Goal: Task Accomplishment & Management: Manage account settings

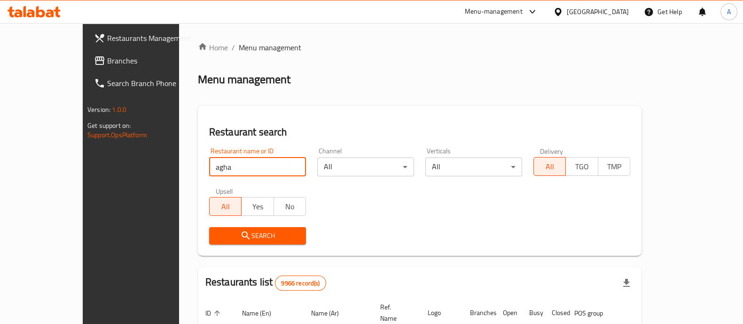
type input "agha"
click button "Search" at bounding box center [257, 235] width 97 height 17
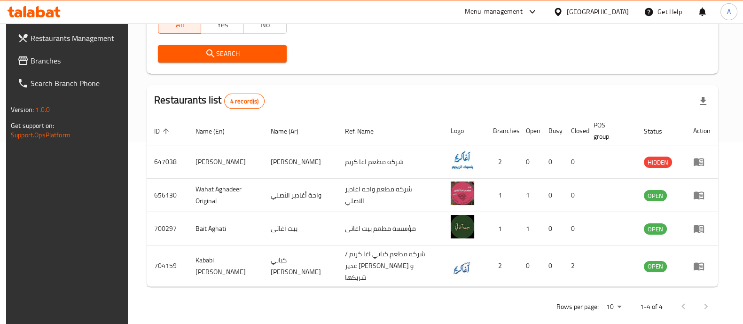
scroll to position [188, 0]
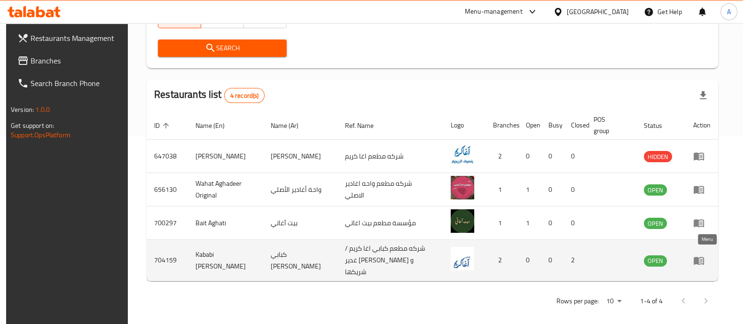
click at [703, 258] on icon "enhanced table" at bounding box center [699, 261] width 10 height 8
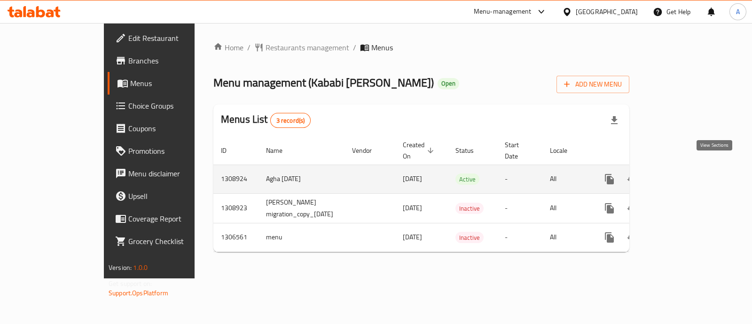
click at [683, 173] on icon "enhanced table" at bounding box center [677, 178] width 11 height 11
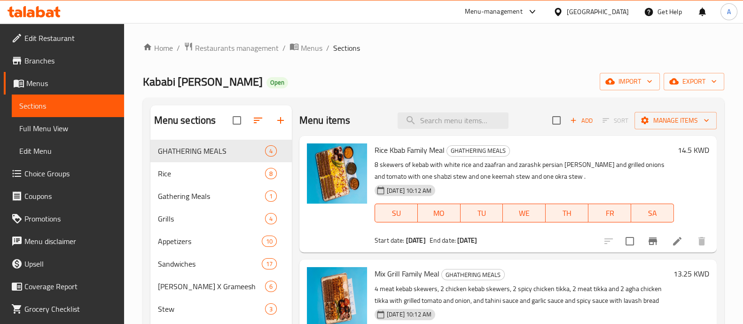
click at [59, 170] on span "Choice Groups" at bounding box center [70, 173] width 92 height 11
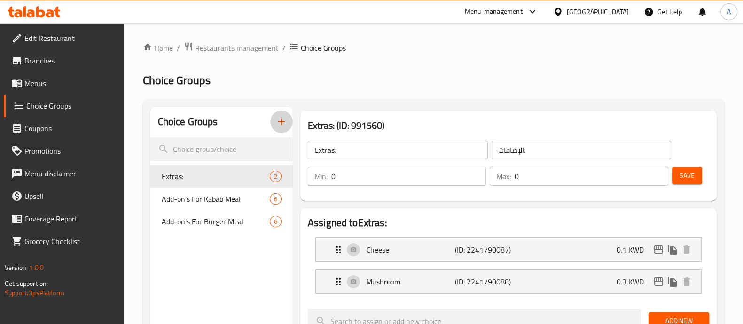
click at [279, 120] on icon "button" at bounding box center [281, 121] width 11 height 11
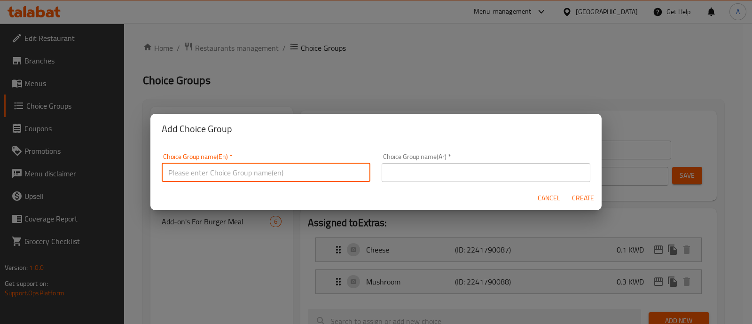
click at [225, 172] on input "text" at bounding box center [266, 172] width 209 height 19
type input "Choose"
click at [418, 168] on input "text" at bounding box center [486, 172] width 209 height 19
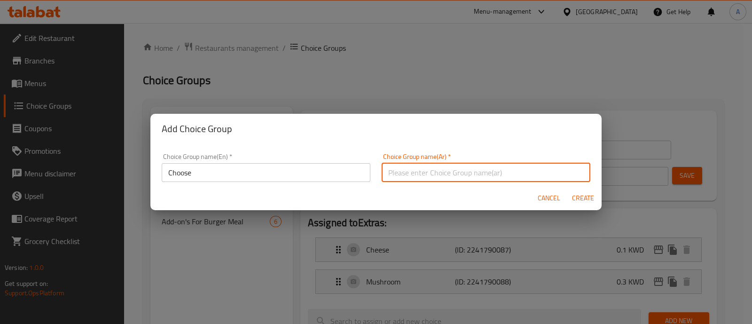
type input "اختار"
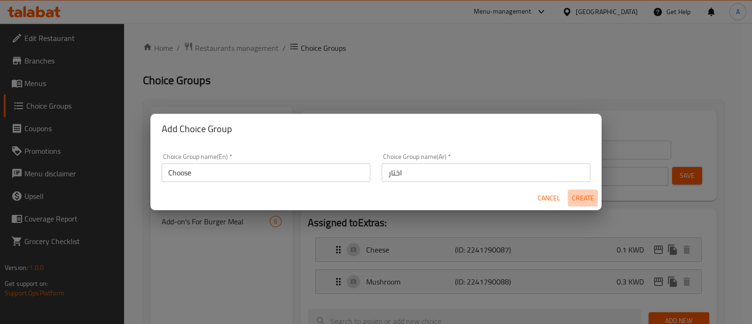
click at [580, 197] on span "Create" at bounding box center [583, 198] width 23 height 12
type input "Choose"
type input "اختار"
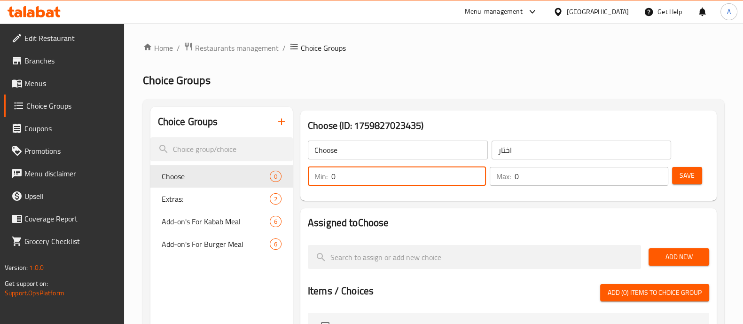
drag, startPoint x: 347, startPoint y: 175, endPoint x: 330, endPoint y: 175, distance: 16.9
click at [330, 175] on div "Min: 0 ​" at bounding box center [397, 176] width 178 height 19
type input "1"
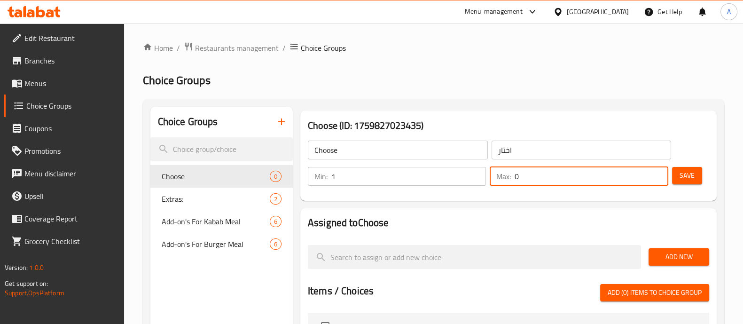
drag, startPoint x: 516, startPoint y: 177, endPoint x: 504, endPoint y: 178, distance: 11.8
click at [504, 178] on div "Max: 0 ​" at bounding box center [579, 176] width 178 height 19
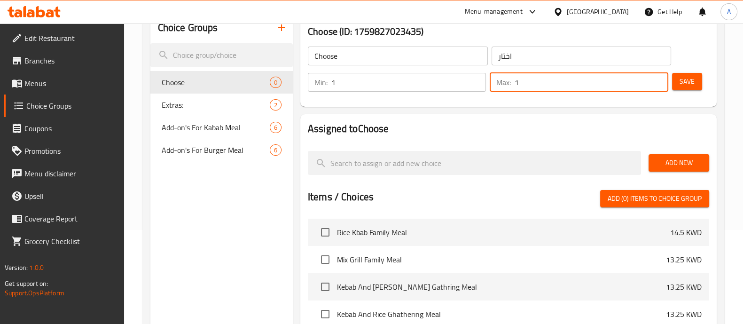
scroll to position [117, 0]
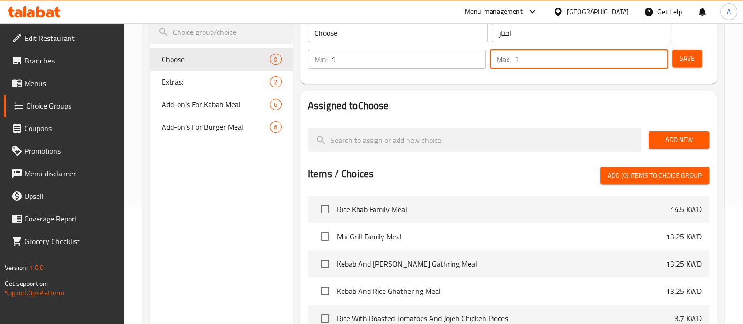
type input "1"
click at [675, 144] on span "Add New" at bounding box center [679, 140] width 46 height 12
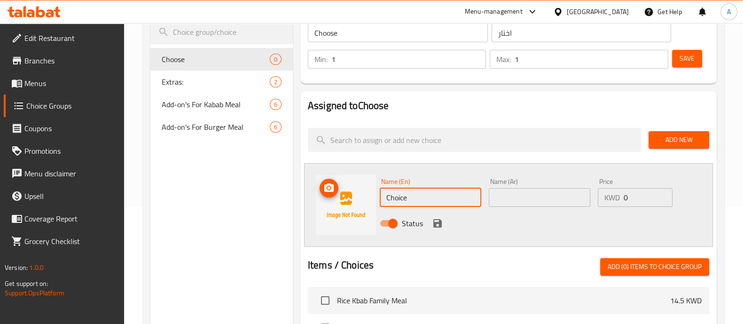
drag, startPoint x: 428, startPoint y: 189, endPoint x: 362, endPoint y: 201, distance: 67.3
click at [362, 201] on div "Name (En) Choice Name (En) Name (Ar) Name (Ar) Price KWD 0 Price Status" at bounding box center [508, 205] width 409 height 84
type input "Agha Sauce"
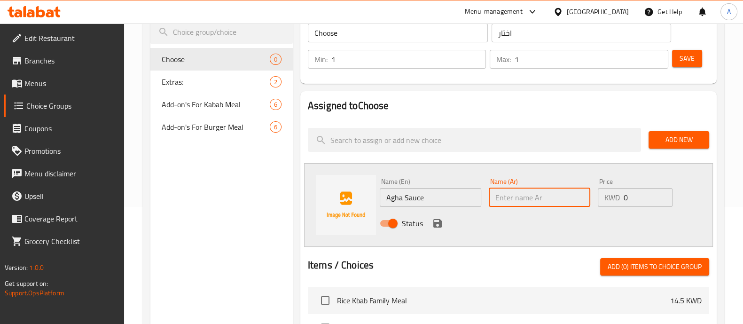
click at [522, 203] on input "text" at bounding box center [540, 197] width 102 height 19
type input "س"
click at [501, 196] on input "صلصة حارة" at bounding box center [540, 197] width 102 height 19
type input "صلصة اغا"
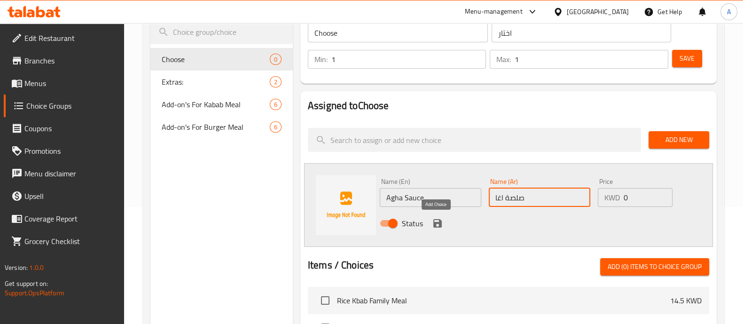
click at [433, 220] on icon "save" at bounding box center [437, 223] width 8 height 8
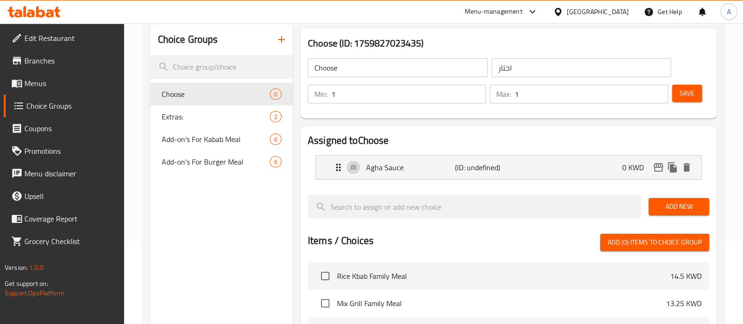
scroll to position [58, 0]
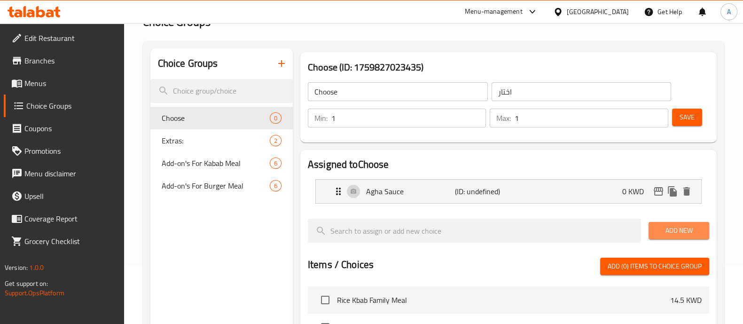
click at [658, 231] on span "Add New" at bounding box center [679, 231] width 46 height 12
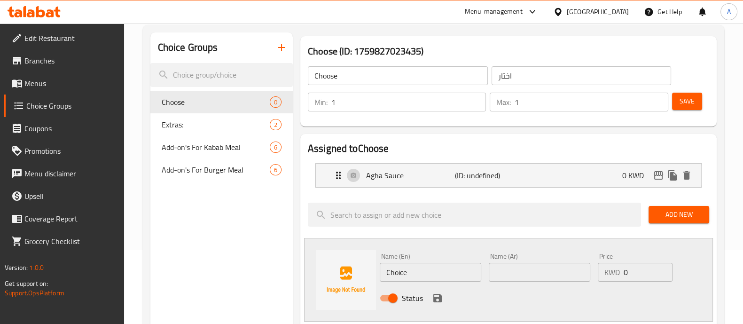
scroll to position [176, 0]
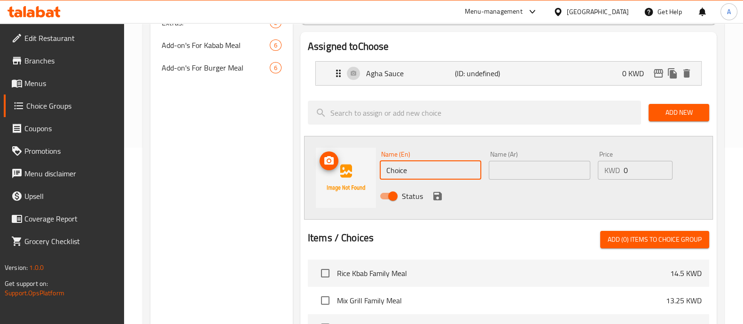
drag, startPoint x: 402, startPoint y: 168, endPoint x: 369, endPoint y: 170, distance: 33.0
click at [369, 170] on div "Name (En) Choice Name (En) Name (Ar) Name (Ar) Price KWD 0 Price Status" at bounding box center [508, 178] width 409 height 84
type input "ل"
type input "R"
type input "Truffle Sauce"
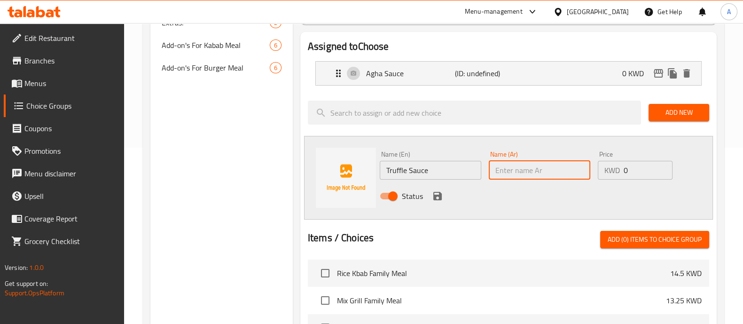
click at [509, 173] on input "text" at bounding box center [540, 170] width 102 height 19
click at [504, 170] on input "صلصة حارة" at bounding box center [540, 170] width 102 height 19
type input "صلصة الترافل"
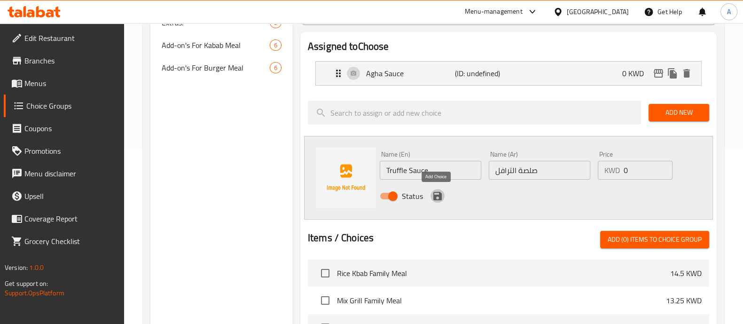
click at [438, 194] on icon "save" at bounding box center [437, 195] width 11 height 11
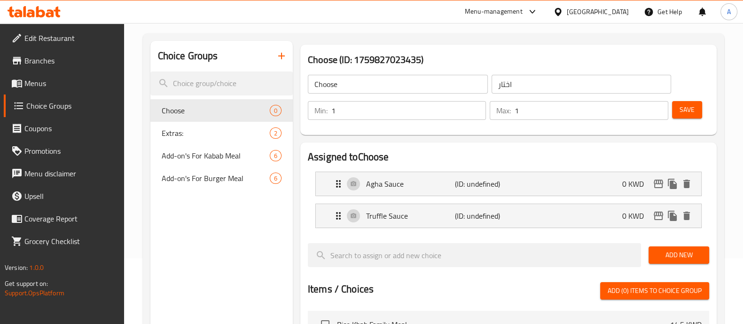
scroll to position [58, 0]
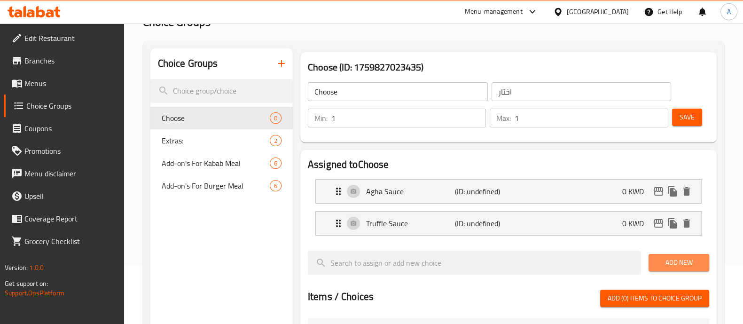
click at [672, 259] on span "Add New" at bounding box center [679, 263] width 46 height 12
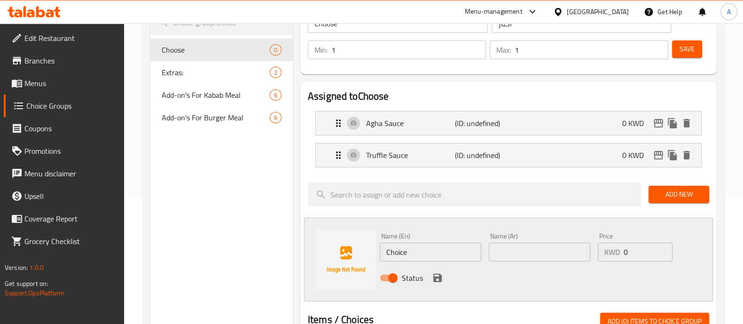
scroll to position [176, 0]
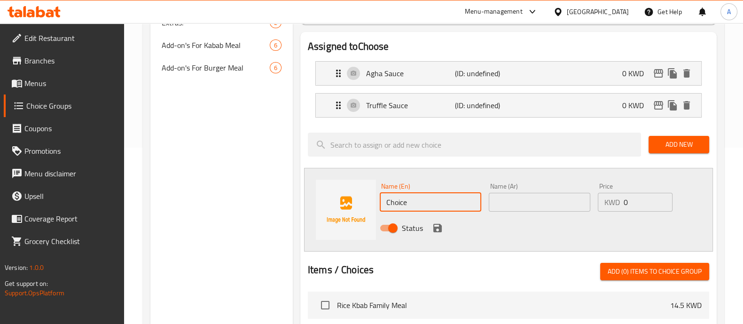
drag, startPoint x: 423, startPoint y: 200, endPoint x: 382, endPoint y: 205, distance: 41.2
click at [382, 205] on input "Choice" at bounding box center [431, 202] width 102 height 19
type input "ٍ"
type input "Spicy Sauce"
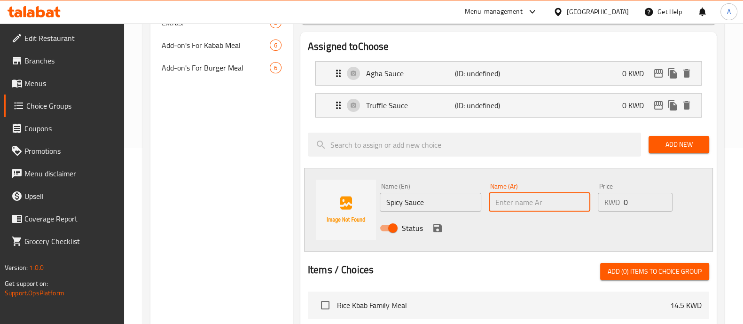
click at [507, 205] on input "text" at bounding box center [540, 202] width 102 height 19
type input "w"
click at [503, 204] on input "صلصة حارة" at bounding box center [540, 202] width 102 height 19
type input "صلصة حارة"
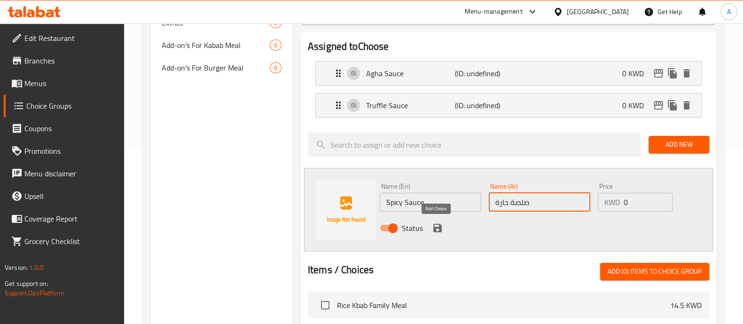
click at [434, 226] on icon "save" at bounding box center [437, 228] width 8 height 8
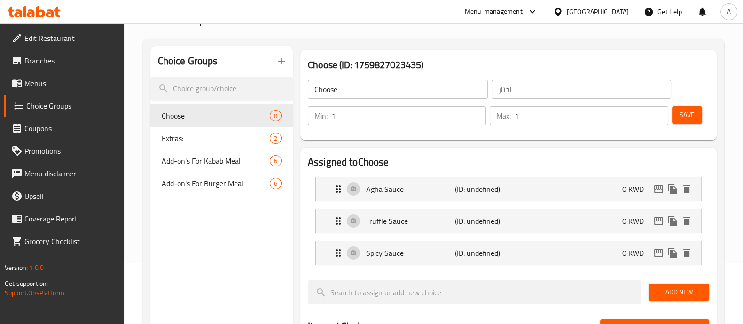
scroll to position [58, 0]
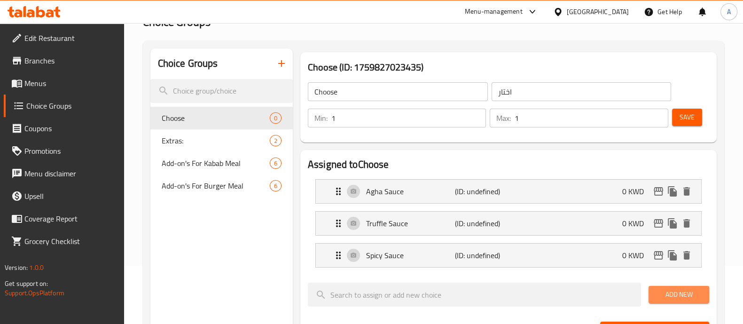
click at [684, 291] on span "Add New" at bounding box center [679, 295] width 46 height 12
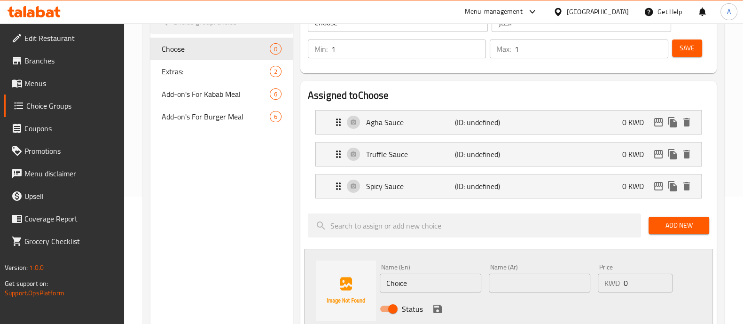
scroll to position [235, 0]
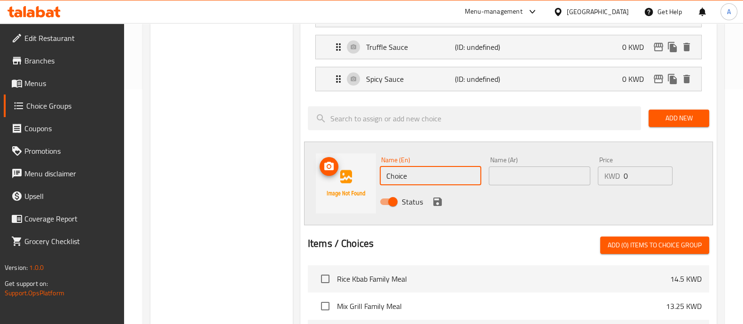
drag, startPoint x: 415, startPoint y: 179, endPoint x: 357, endPoint y: 181, distance: 58.3
click at [357, 181] on div "Name (En) Choice Name (En) Name (Ar) Name (Ar) Price KWD 0 Price Status" at bounding box center [508, 183] width 409 height 84
type input "ل"
type input "Tahini Sauce"
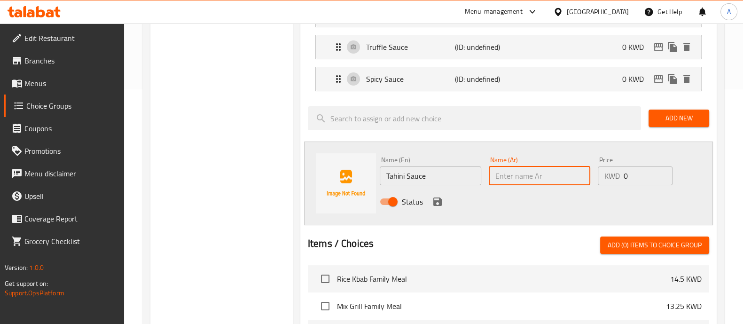
click at [503, 170] on input "text" at bounding box center [540, 175] width 102 height 19
click at [502, 178] on input "صلصة حارة" at bounding box center [540, 175] width 102 height 19
type input "صلصة الطحينية"
click at [438, 200] on icon "save" at bounding box center [437, 201] width 8 height 8
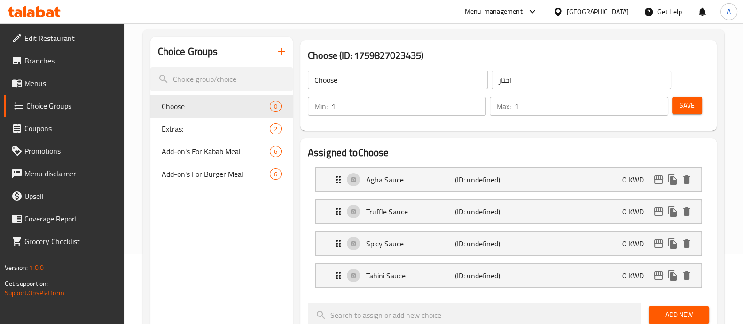
scroll to position [58, 0]
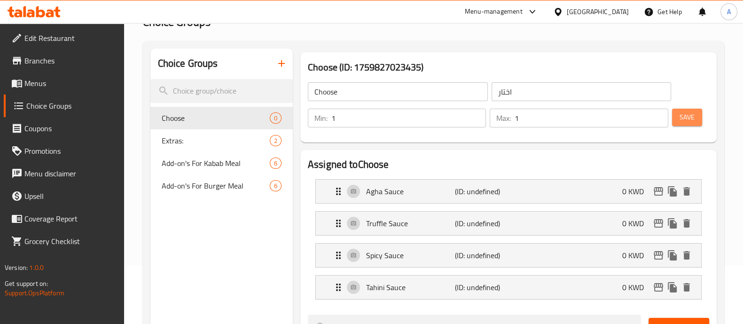
click at [687, 119] on span "Save" at bounding box center [687, 117] width 15 height 12
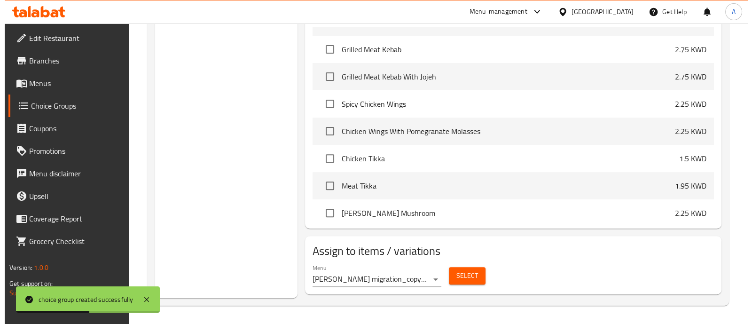
scroll to position [470, 0]
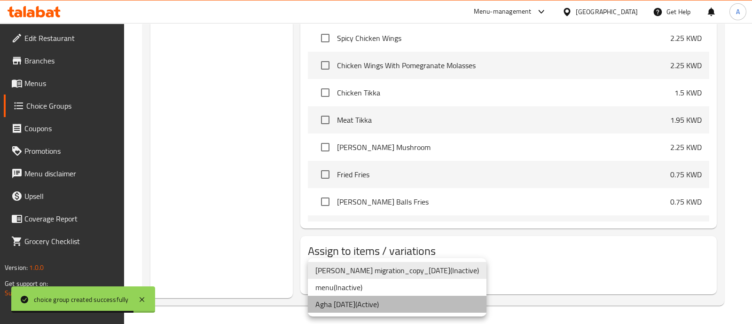
click at [402, 304] on li "Agha [DATE] ( Active )" at bounding box center [397, 304] width 179 height 17
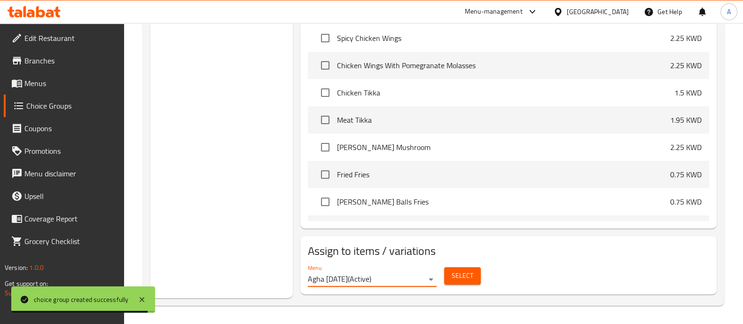
click at [467, 274] on span "Select" at bounding box center [463, 276] width 22 height 12
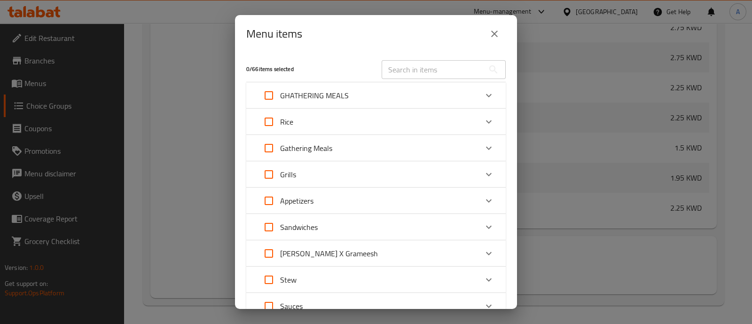
click at [318, 220] on div "Sandwiches" at bounding box center [368, 227] width 220 height 23
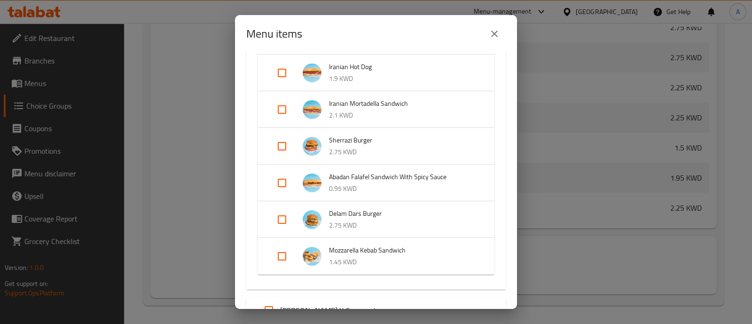
scroll to position [646, 0]
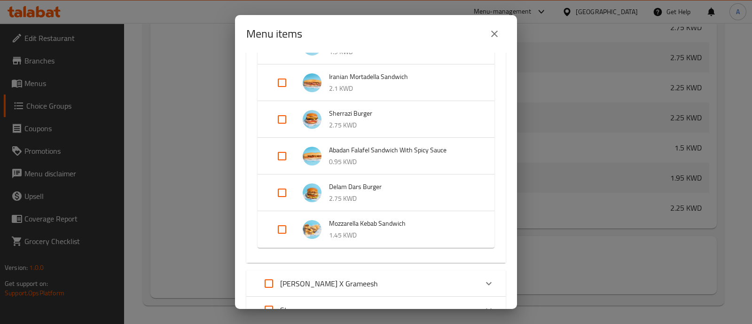
click at [284, 228] on input "Expand" at bounding box center [282, 229] width 23 height 23
checkbox input "true"
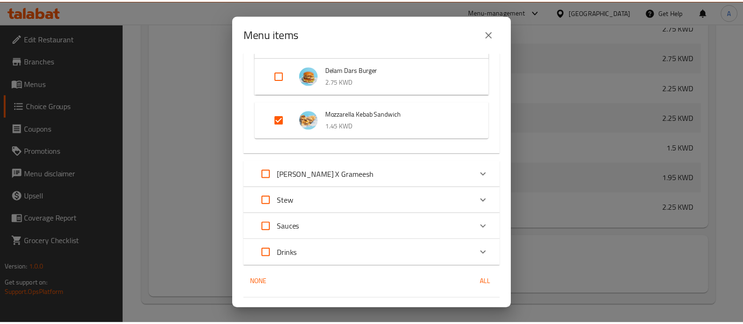
scroll to position [784, 0]
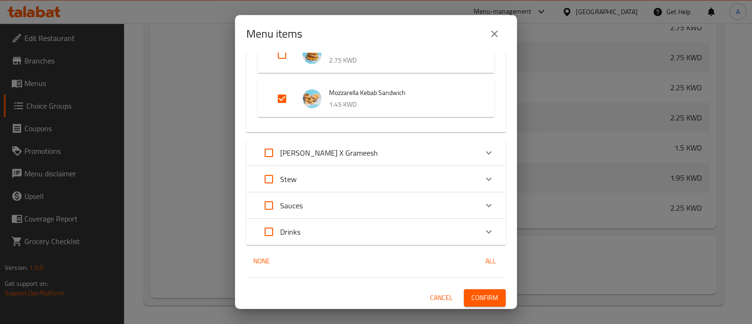
click at [482, 298] on span "Confirm" at bounding box center [484, 298] width 27 height 12
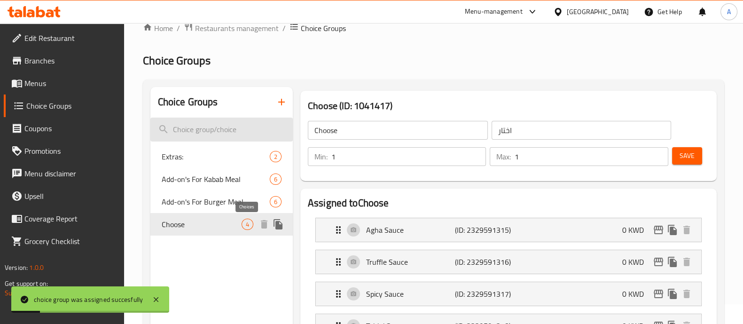
scroll to position [0, 0]
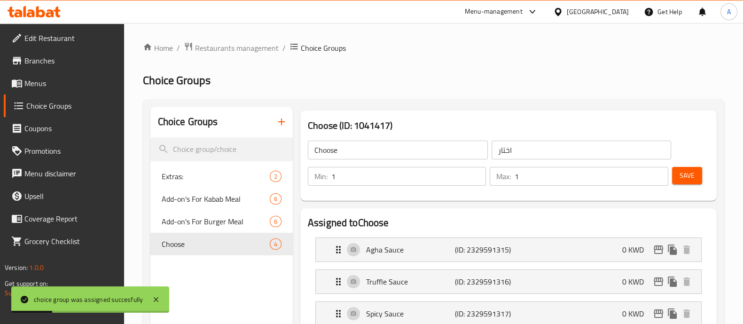
click at [61, 65] on span "Branches" at bounding box center [70, 60] width 92 height 11
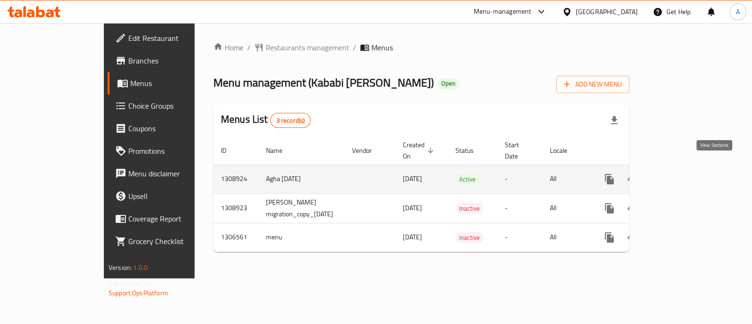
click at [683, 173] on icon "enhanced table" at bounding box center [677, 178] width 11 height 11
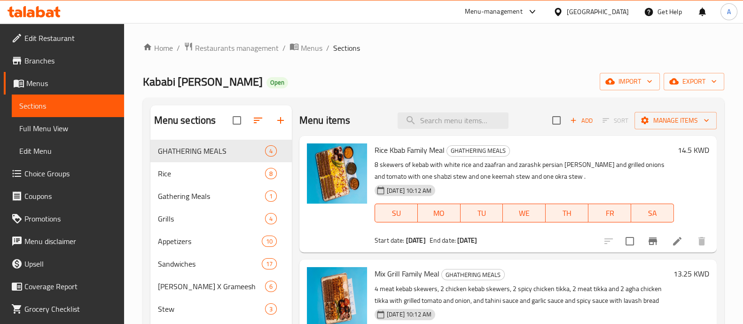
click at [56, 180] on link "Choice Groups" at bounding box center [64, 173] width 120 height 23
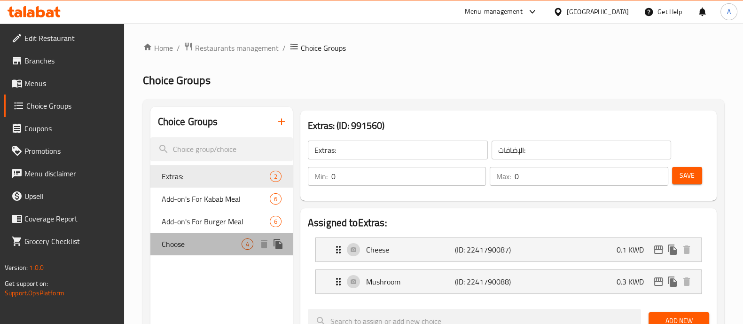
click at [200, 246] on span "Choose" at bounding box center [202, 243] width 80 height 11
type input "Choose"
type input "اختار"
type input "1"
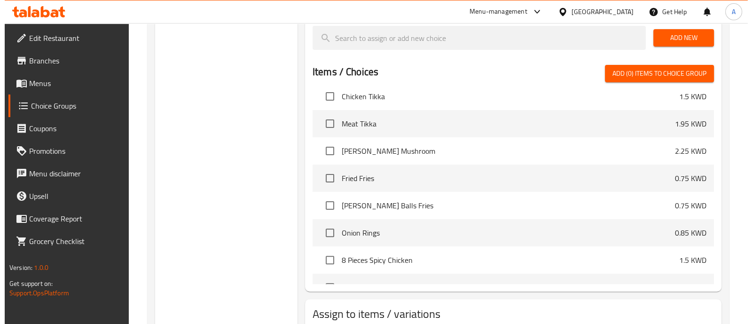
scroll to position [410, 0]
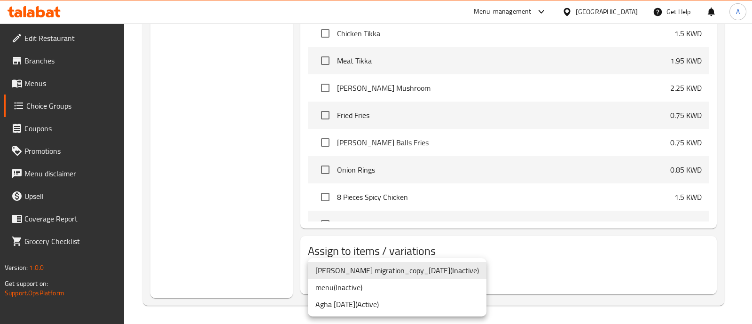
click at [392, 303] on li "Agha [DATE] ( Active )" at bounding box center [397, 304] width 179 height 17
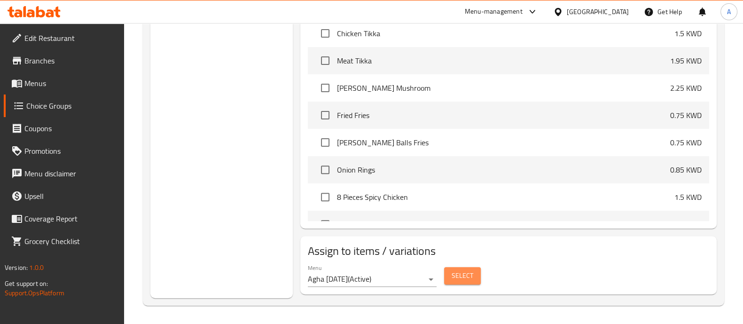
click at [464, 267] on button "Select" at bounding box center [462, 275] width 37 height 17
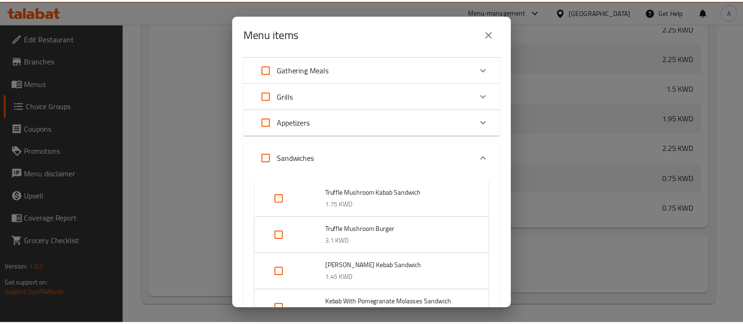
scroll to position [0, 0]
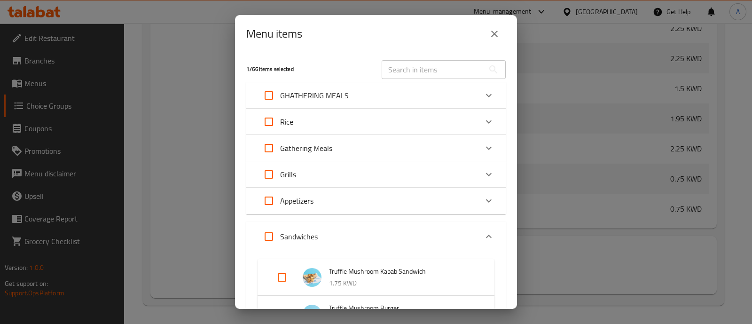
click at [491, 38] on icon "close" at bounding box center [494, 33] width 11 height 11
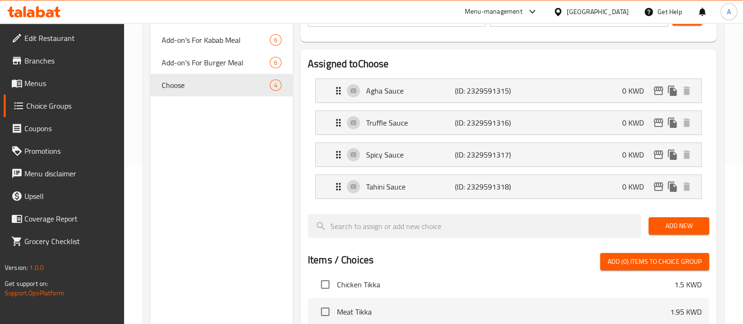
scroll to position [57, 0]
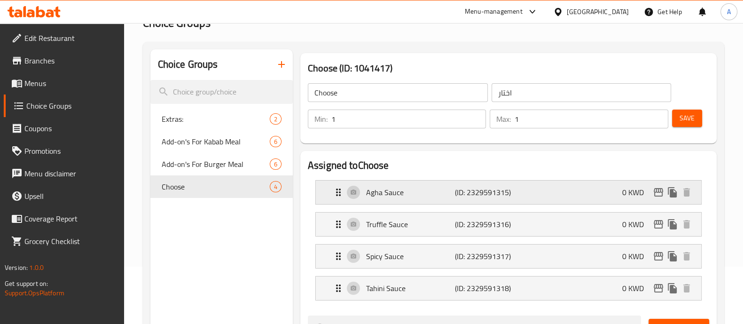
click at [370, 191] on p "Agha Sauce" at bounding box center [410, 192] width 89 height 11
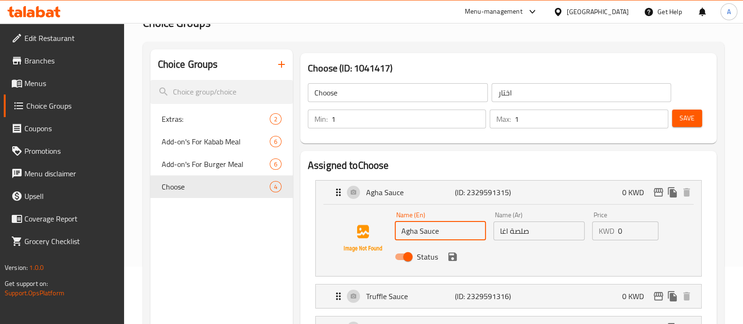
drag, startPoint x: 426, startPoint y: 234, endPoint x: 390, endPoint y: 233, distance: 36.2
click at [390, 233] on div "Name (En) Agha Sauce Name (En) Name (Ar) صلصة اغا Name (Ar) Price KWD 0 Price S…" at bounding box center [508, 238] width 355 height 64
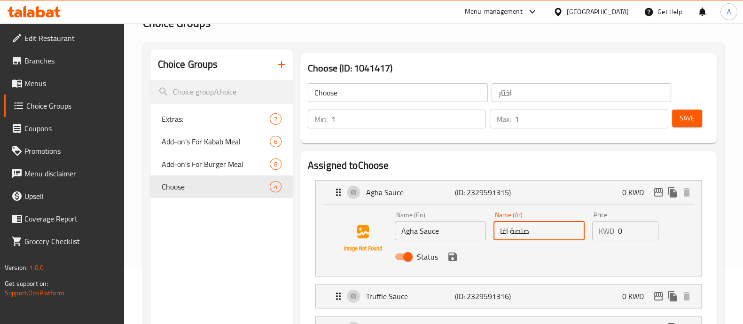
drag, startPoint x: 525, startPoint y: 233, endPoint x: 503, endPoint y: 233, distance: 22.6
click at [503, 233] on input "صلصة اغا" at bounding box center [538, 230] width 91 height 19
click at [507, 232] on input "صلصة اغا" at bounding box center [538, 230] width 91 height 19
click at [508, 232] on input "صلصة اغا" at bounding box center [538, 230] width 91 height 19
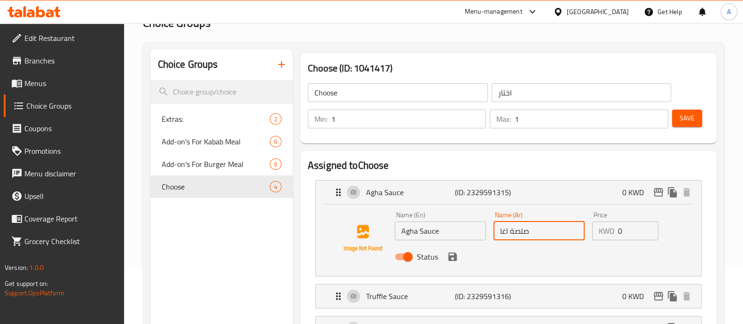
click at [508, 232] on input "صلصة اغا" at bounding box center [538, 230] width 91 height 19
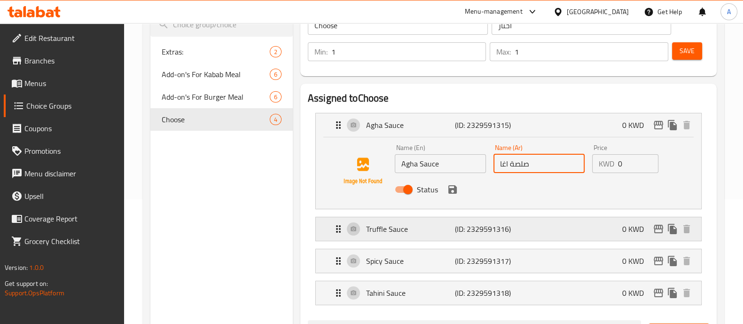
scroll to position [175, 0]
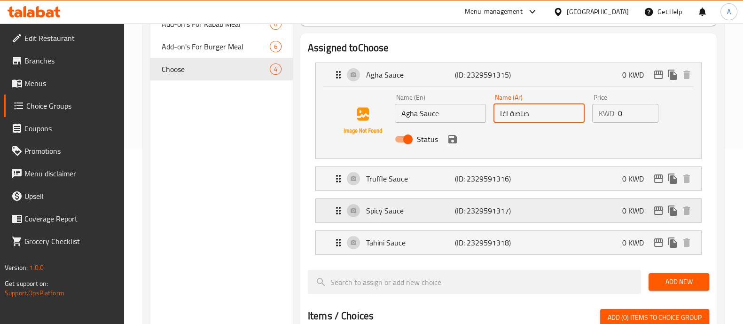
click at [376, 210] on p "Spicy Sauce" at bounding box center [410, 210] width 89 height 11
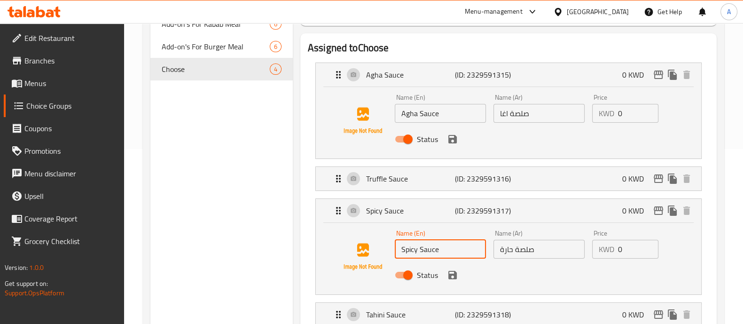
drag, startPoint x: 444, startPoint y: 247, endPoint x: 392, endPoint y: 252, distance: 51.5
click at [392, 252] on div "Name (En) Spicy Sauce Name (En)" at bounding box center [440, 244] width 99 height 36
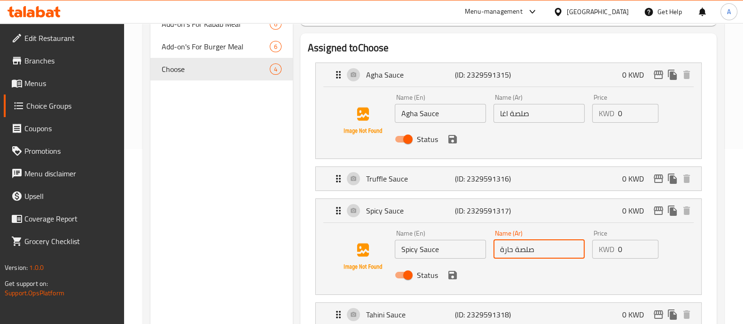
drag, startPoint x: 550, startPoint y: 251, endPoint x: 491, endPoint y: 252, distance: 59.2
click at [491, 252] on div "Name (Ar) صلصة حارة Name (Ar)" at bounding box center [539, 244] width 99 height 36
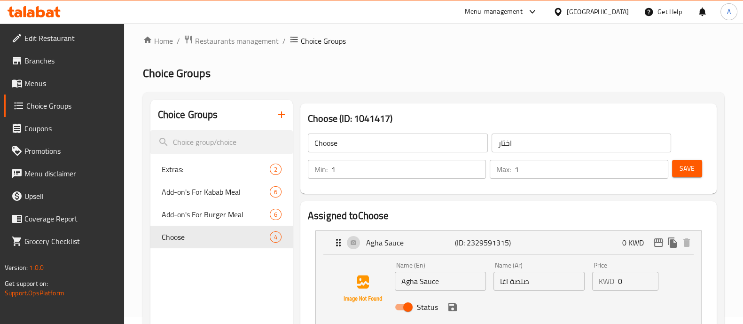
scroll to position [0, 0]
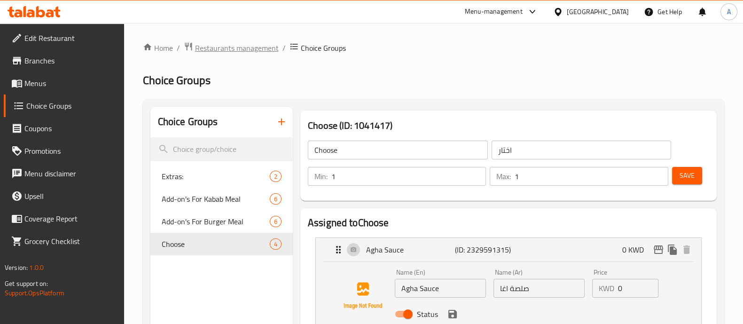
click at [277, 47] on span "Restaurants management" at bounding box center [237, 47] width 84 height 11
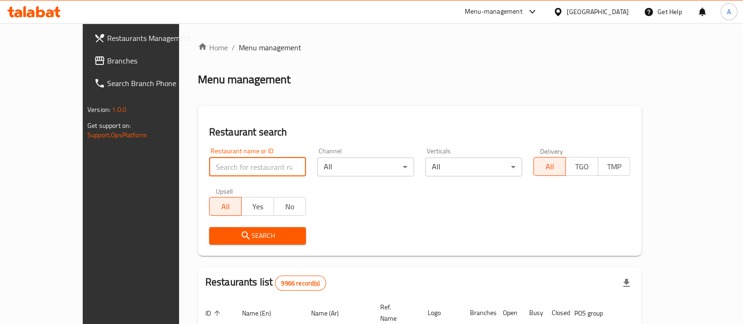
click at [209, 165] on input "search" at bounding box center [257, 166] width 97 height 19
type input "beef ha"
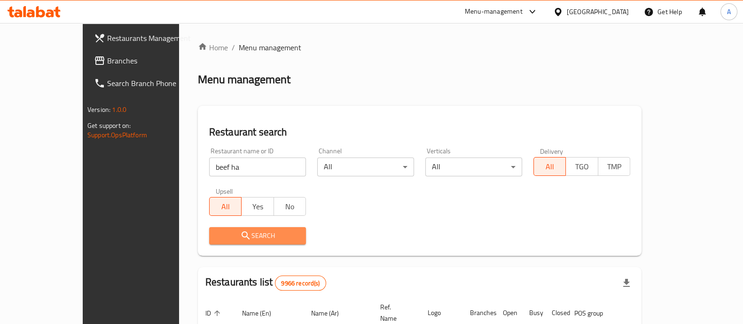
click at [222, 235] on span "Search" at bounding box center [258, 236] width 82 height 12
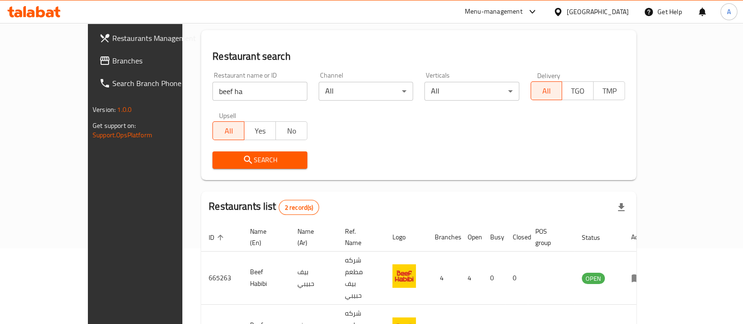
scroll to position [110, 0]
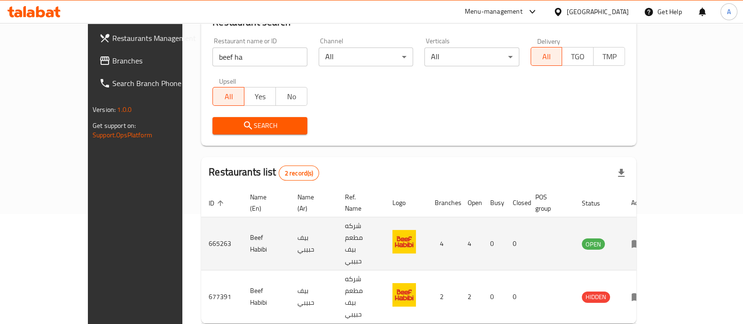
click at [201, 224] on td "665263" at bounding box center [221, 243] width 41 height 53
copy td "665263"
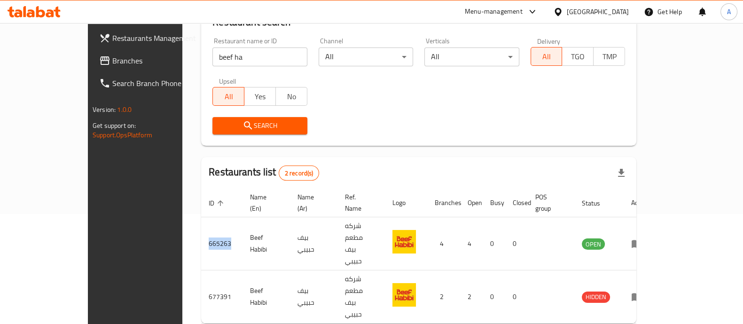
click at [38, 15] on icon at bounding box center [40, 11] width 9 height 11
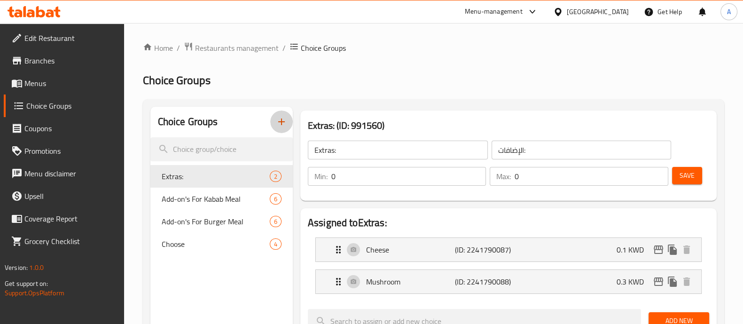
click at [276, 123] on icon "button" at bounding box center [281, 121] width 11 height 11
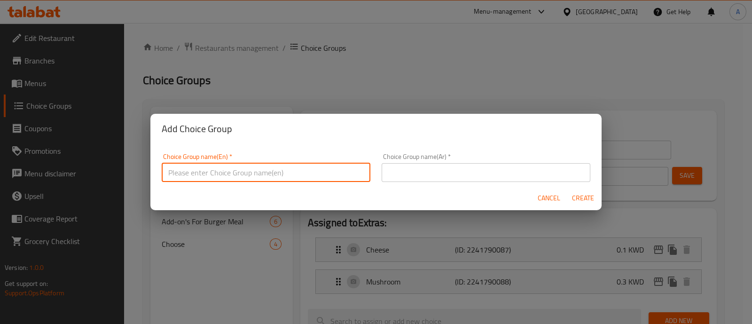
click at [261, 168] on input "text" at bounding box center [266, 172] width 209 height 19
type input "Choose"
click at [434, 175] on input "text" at bounding box center [486, 172] width 209 height 19
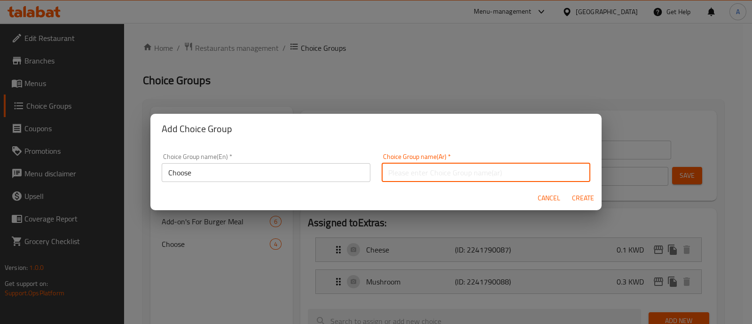
type input "اختار"
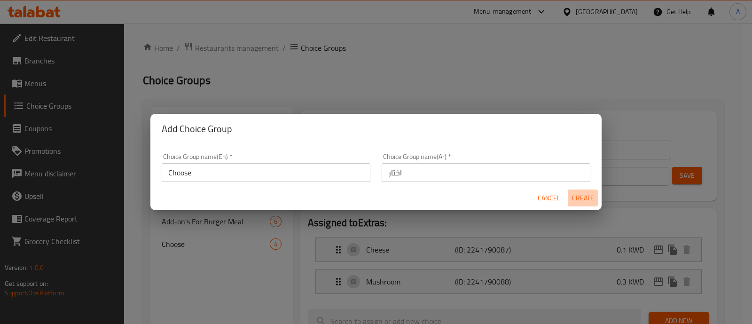
click at [580, 196] on span "Create" at bounding box center [583, 198] width 23 height 12
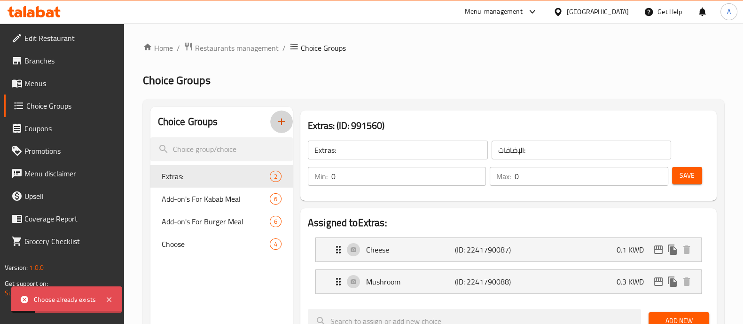
click at [277, 120] on icon "button" at bounding box center [281, 121] width 11 height 11
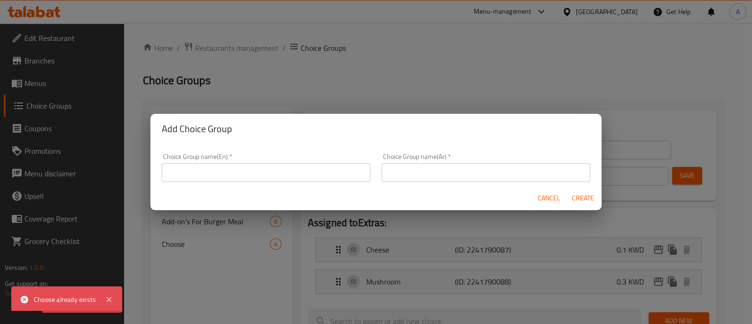
click at [251, 165] on input "text" at bounding box center [266, 172] width 209 height 19
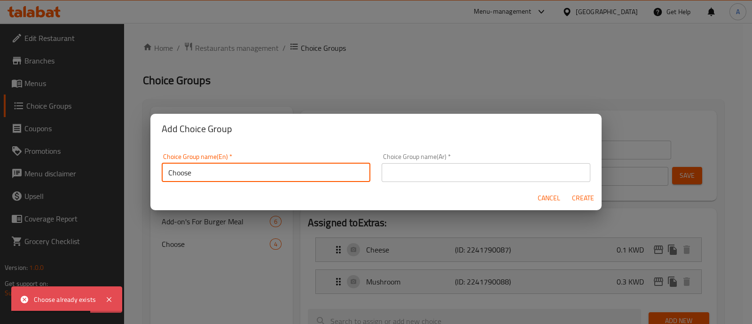
drag, startPoint x: 172, startPoint y: 172, endPoint x: 167, endPoint y: 171, distance: 4.9
click at [167, 171] on input "Choose" at bounding box center [266, 172] width 209 height 19
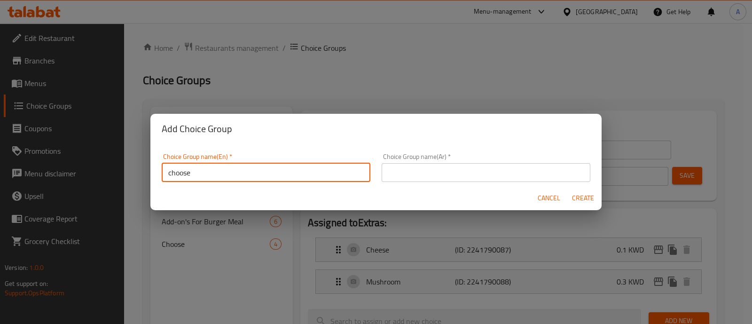
type input "choose"
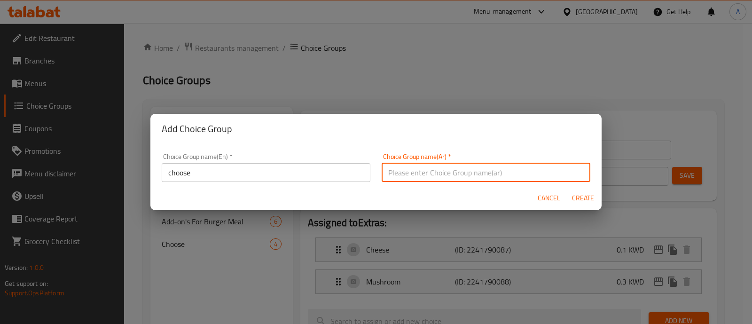
click at [408, 175] on input "text" at bounding box center [486, 172] width 209 height 19
type input "اختار"
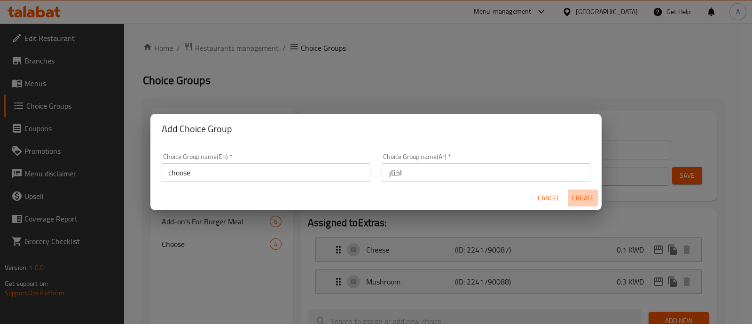
click at [586, 195] on span "Create" at bounding box center [583, 198] width 23 height 12
type input "choose"
type input "اختار"
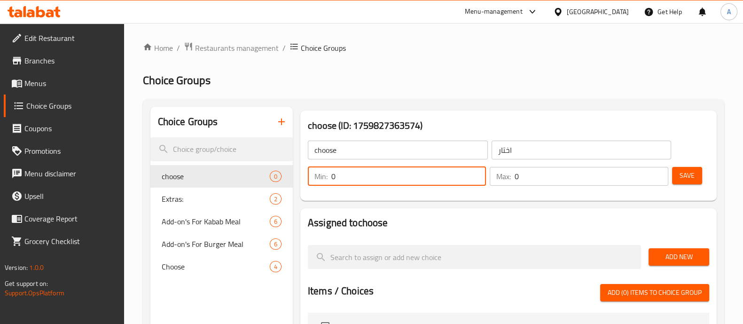
drag, startPoint x: 347, startPoint y: 177, endPoint x: 325, endPoint y: 181, distance: 21.9
click at [327, 181] on div "Min: 0 ​" at bounding box center [397, 176] width 178 height 19
type input "1"
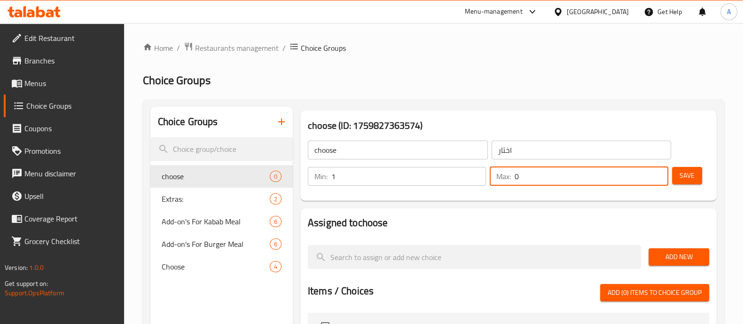
click at [513, 174] on div "Max: 0 ​" at bounding box center [579, 176] width 178 height 19
type input "1"
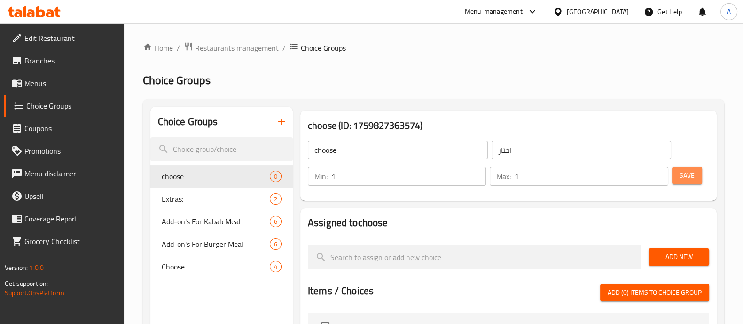
click at [681, 177] on span "Save" at bounding box center [687, 176] width 15 height 12
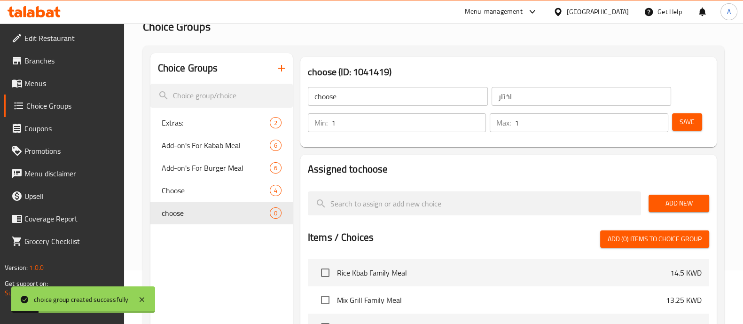
scroll to position [117, 0]
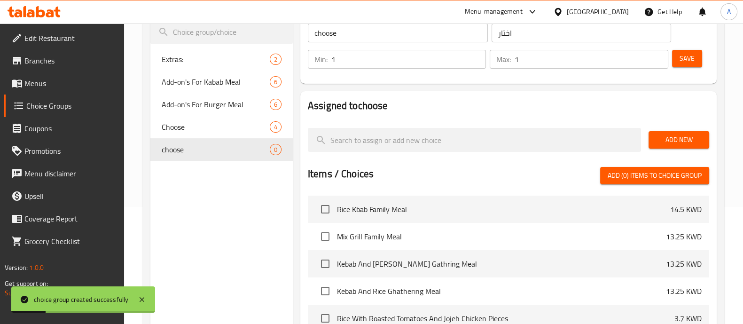
click at [687, 140] on span "Add New" at bounding box center [679, 140] width 46 height 12
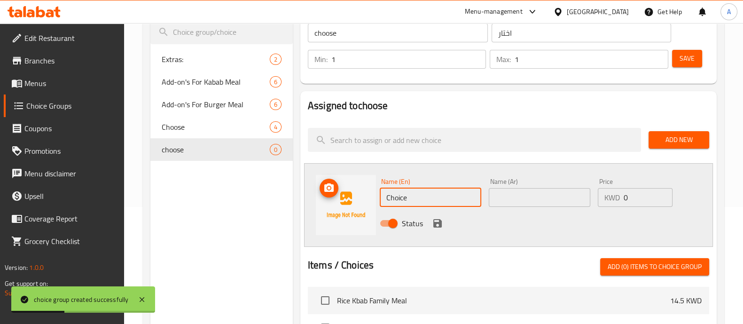
drag, startPoint x: 422, startPoint y: 195, endPoint x: 363, endPoint y: 202, distance: 59.2
click at [363, 202] on div "Name (En) Choice Name (En) Name (Ar) Name (Ar) Price KWD 0 Price Status" at bounding box center [508, 205] width 409 height 84
paste input "Agha Sauce"
type input "Agha Sauce"
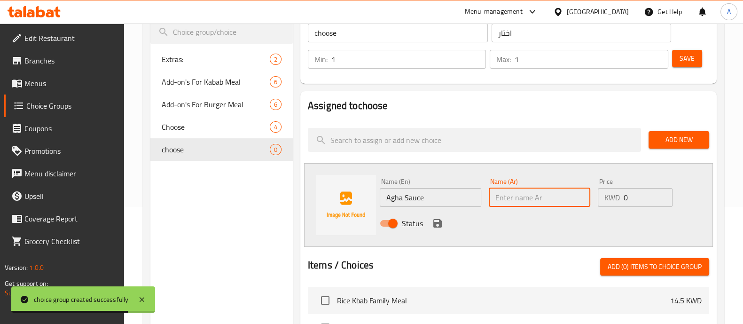
click at [509, 201] on input "text" at bounding box center [540, 197] width 102 height 19
paste input "صلصة اغا"
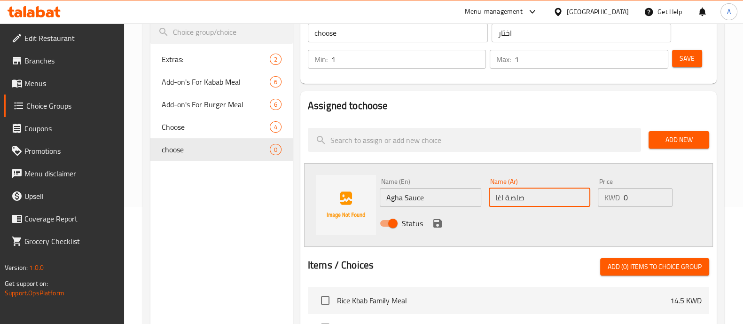
type input "صلصة اغا"
click at [437, 223] on icon "save" at bounding box center [437, 223] width 11 height 11
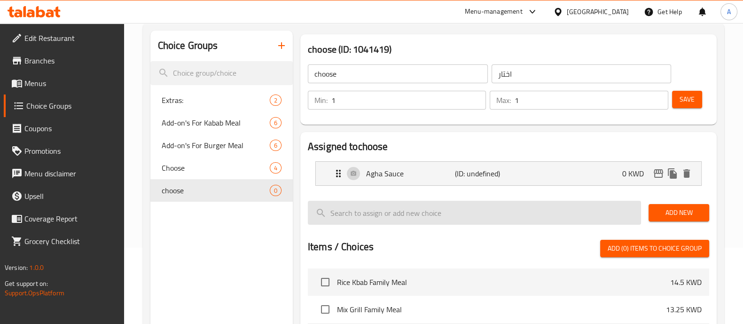
scroll to position [58, 0]
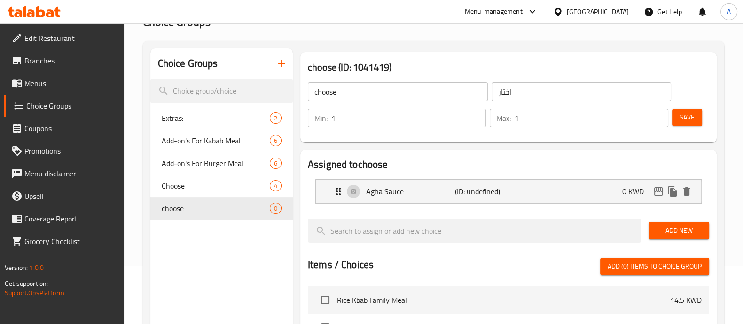
click at [662, 231] on span "Add New" at bounding box center [679, 231] width 46 height 12
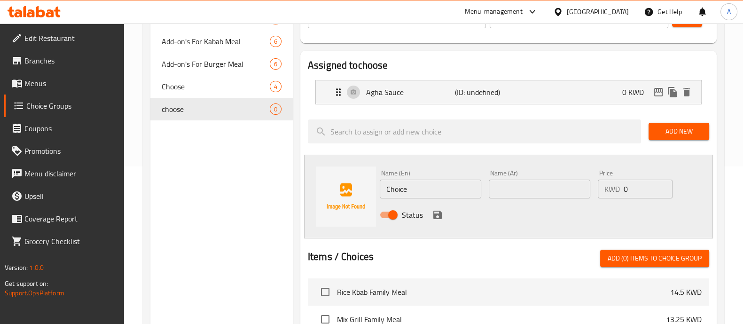
scroll to position [176, 0]
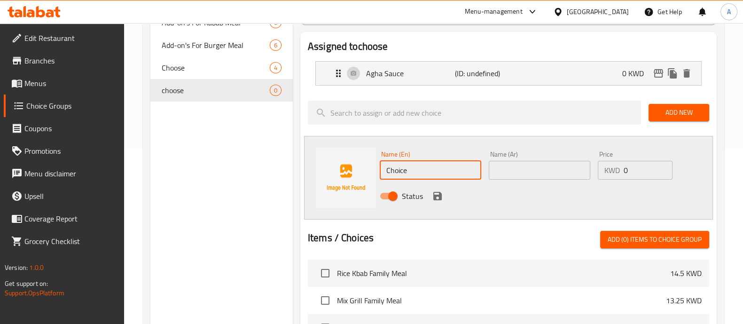
drag, startPoint x: 418, startPoint y: 161, endPoint x: 418, endPoint y: 174, distance: 13.6
click at [418, 174] on input "Choice" at bounding box center [431, 170] width 102 height 19
drag, startPoint x: 418, startPoint y: 174, endPoint x: 345, endPoint y: 174, distance: 73.8
click at [345, 174] on div "Name (En) Choice Name (En) Name (Ar) Name (Ar) Price KWD 0 Price Status" at bounding box center [508, 178] width 409 height 84
paste input "Spicy Sau"
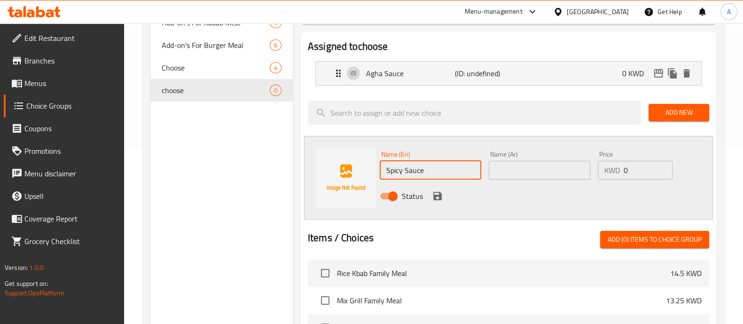
type input "Spicy Sauce"
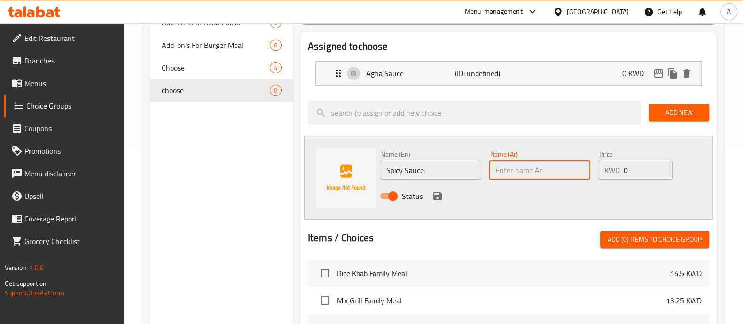
click at [494, 174] on input "text" at bounding box center [540, 170] width 102 height 19
paste input "صلصة حارة"
type input "صلصة حارة"
click at [435, 194] on icon "save" at bounding box center [437, 195] width 11 height 11
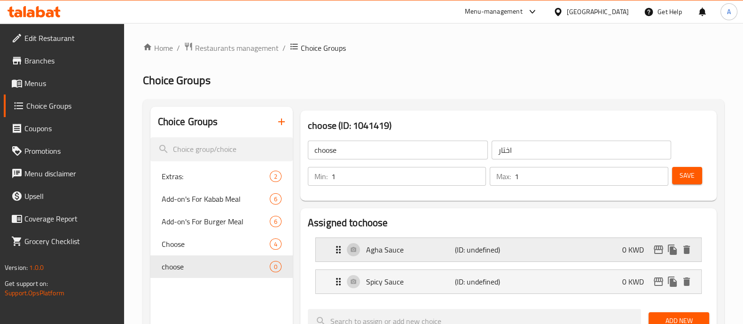
scroll to position [346, 0]
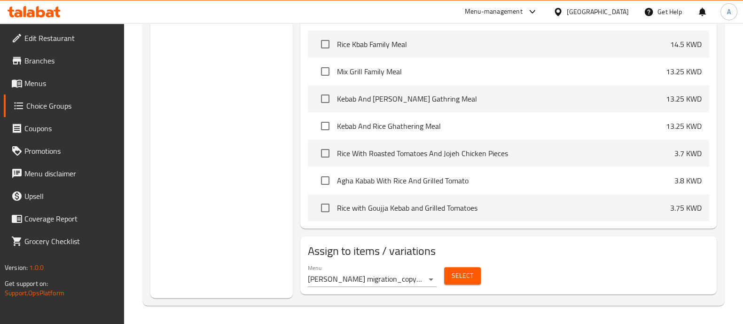
click at [462, 271] on span "Select" at bounding box center [463, 276] width 22 height 12
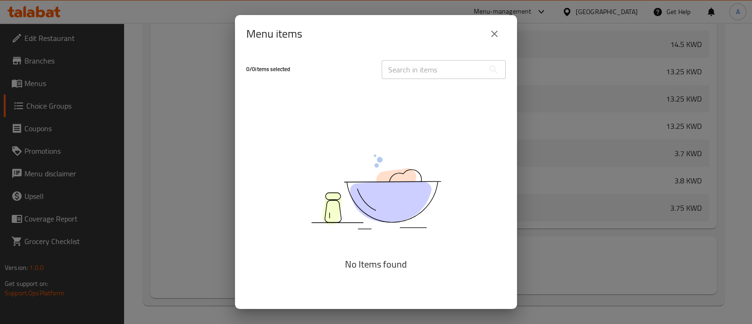
click at [496, 33] on icon "close" at bounding box center [494, 33] width 11 height 11
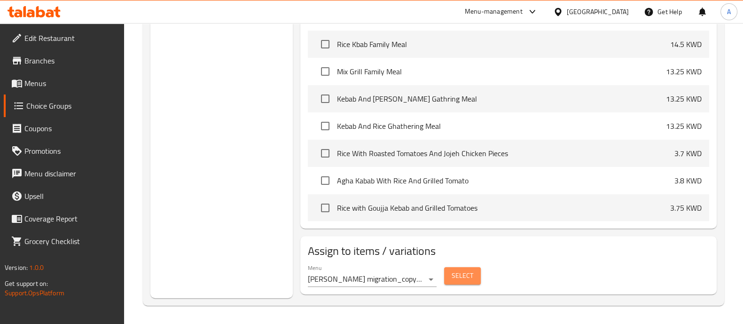
click at [470, 271] on span "Select" at bounding box center [463, 276] width 22 height 12
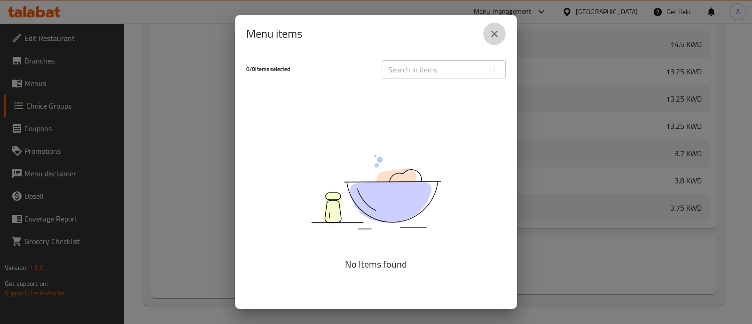
click at [498, 31] on icon "close" at bounding box center [494, 33] width 11 height 11
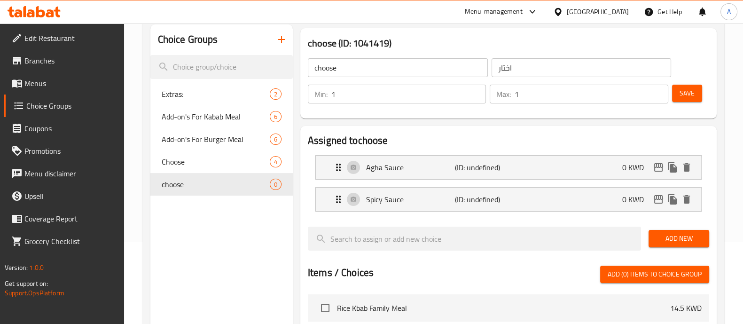
scroll to position [117, 0]
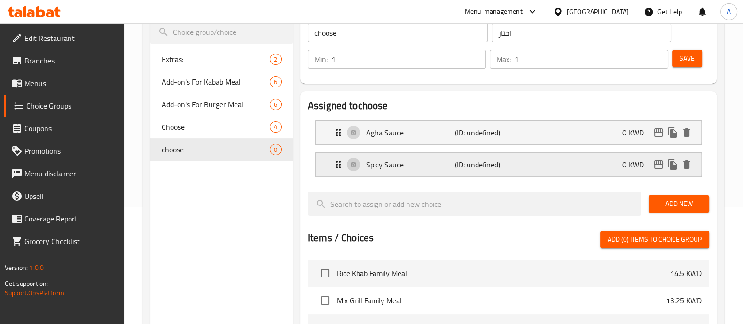
click at [406, 171] on div "Spicy Sauce (ID: undefined) 0 KWD" at bounding box center [511, 164] width 357 height 23
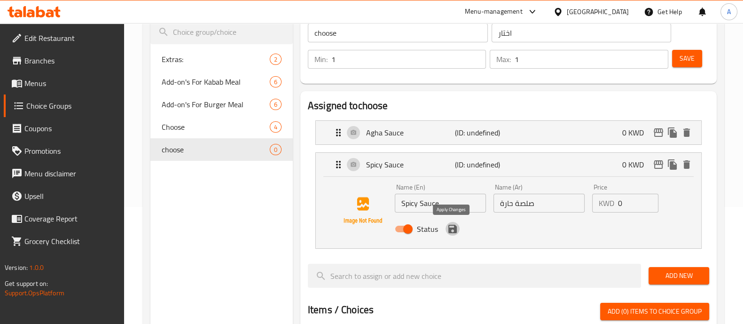
click at [454, 230] on icon "save" at bounding box center [452, 229] width 8 height 8
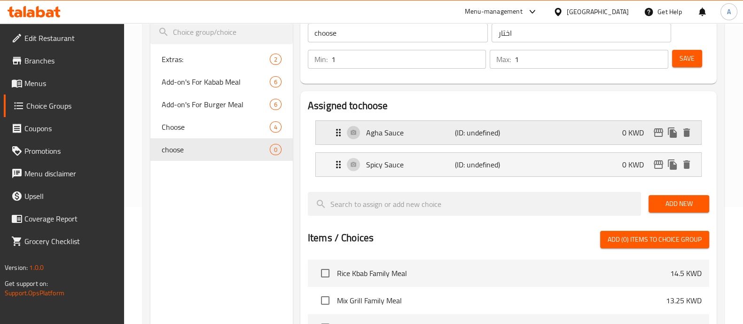
click at [405, 131] on p "Agha Sauce" at bounding box center [410, 132] width 89 height 11
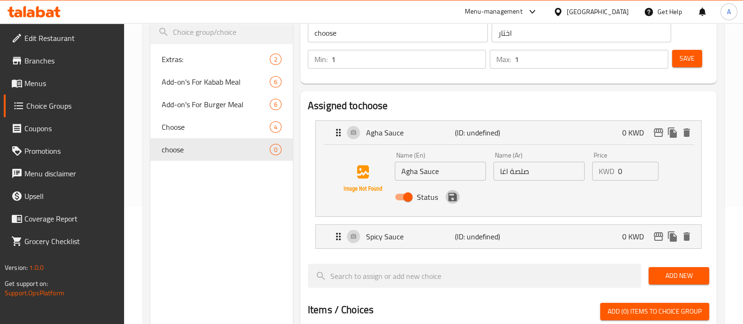
click at [454, 200] on icon "save" at bounding box center [452, 197] width 8 height 8
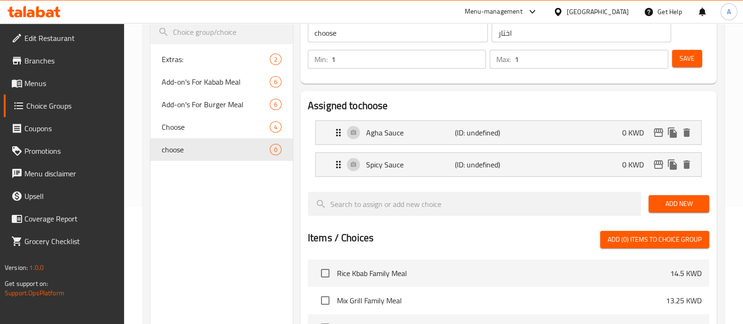
click at [681, 59] on span "Save" at bounding box center [687, 59] width 15 height 12
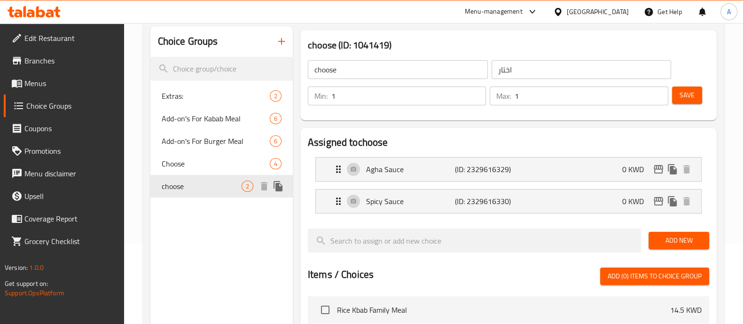
scroll to position [0, 0]
